Goal: Information Seeking & Learning: Learn about a topic

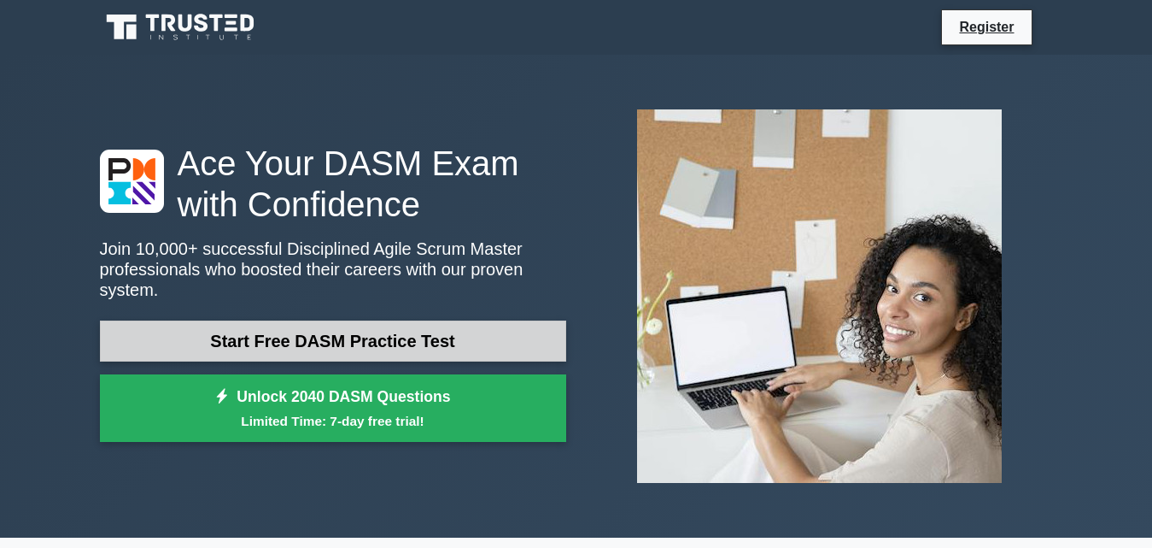
click at [460, 327] on link "Start Free DASM Practice Test" at bounding box center [333, 340] width 466 height 41
